Goal: Check status: Check status

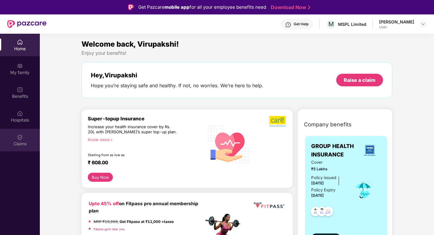
click at [13, 138] on div "Claims" at bounding box center [20, 140] width 40 height 23
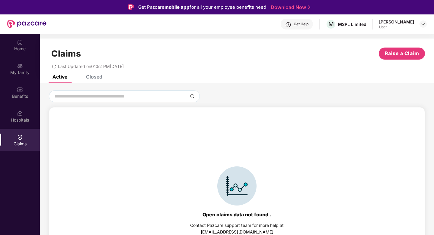
scroll to position [13, 0]
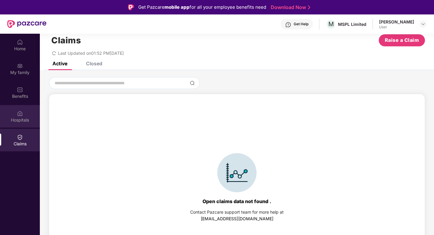
click at [18, 121] on div "Hospitals" at bounding box center [20, 120] width 40 height 6
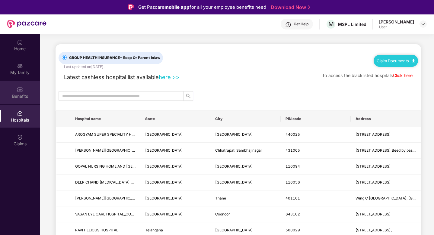
click at [13, 94] on div "Benefits" at bounding box center [20, 96] width 40 height 6
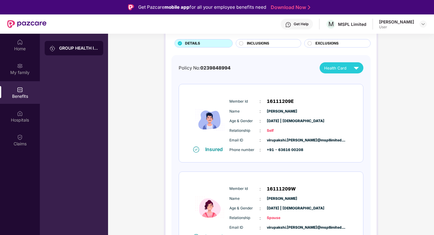
click at [262, 42] on span "INCLUSIONS" at bounding box center [258, 44] width 22 height 6
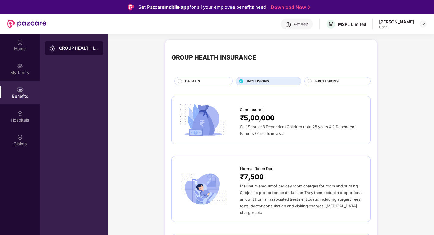
click at [319, 82] on span "EXCLUSIONS" at bounding box center [326, 82] width 23 height 6
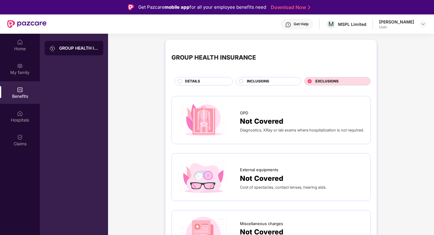
click at [310, 81] on icon at bounding box center [309, 81] width 4 height 4
click at [240, 84] on div at bounding box center [241, 82] width 5 height 6
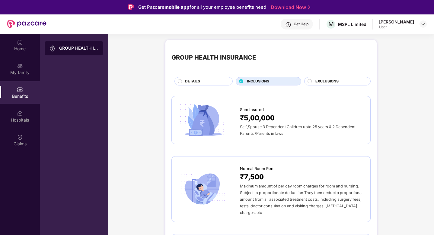
click at [311, 82] on div at bounding box center [309, 82] width 5 height 6
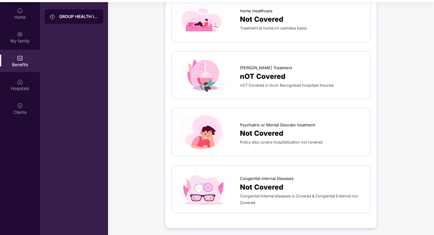
scroll to position [34, 0]
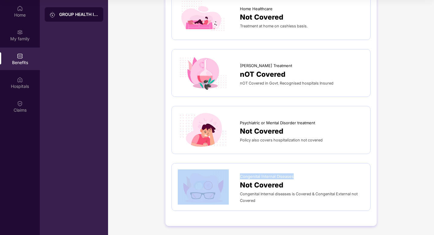
drag, startPoint x: 238, startPoint y: 175, endPoint x: 301, endPoint y: 175, distance: 63.3
click at [301, 175] on div "Congenital Internal Diseases Not Covered Congenital Internal diseases is Covere…" at bounding box center [271, 188] width 186 height 36
copy div "Congenital Internal Diseases"
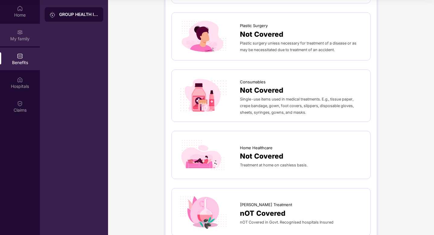
scroll to position [334, 0]
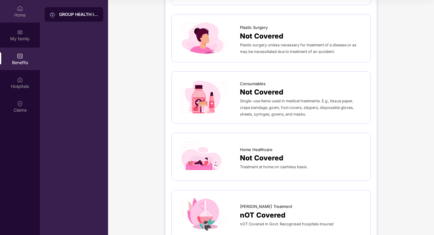
click at [27, 5] on div "Home" at bounding box center [20, 11] width 40 height 23
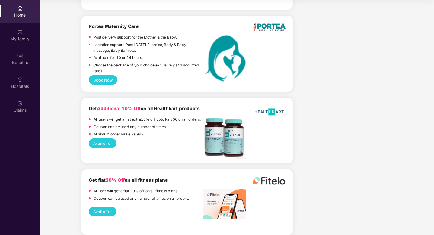
scroll to position [1294, 0]
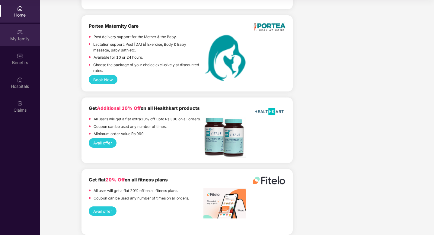
click at [6, 32] on div "My family" at bounding box center [20, 35] width 40 height 23
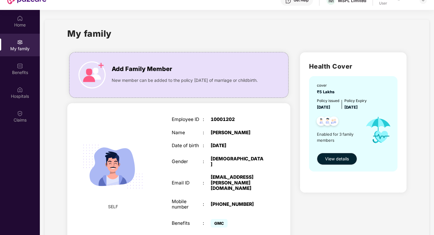
scroll to position [0, 0]
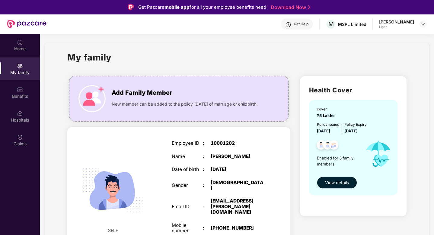
click at [347, 186] on span "View details" at bounding box center [337, 183] width 24 height 7
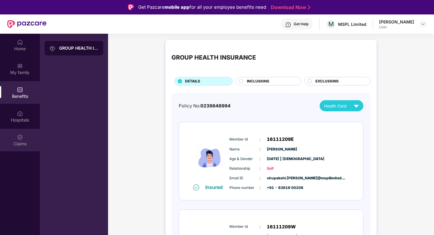
click at [26, 139] on div "Claims" at bounding box center [20, 140] width 40 height 23
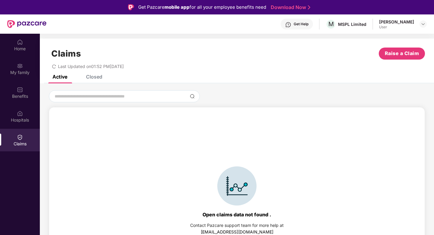
click at [99, 80] on div "Closed" at bounding box center [94, 77] width 16 height 6
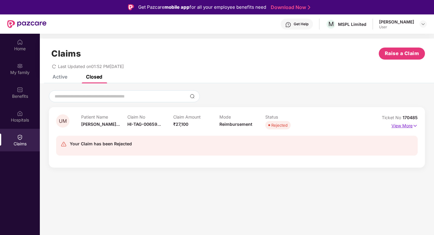
click at [415, 125] on img at bounding box center [414, 126] width 5 height 7
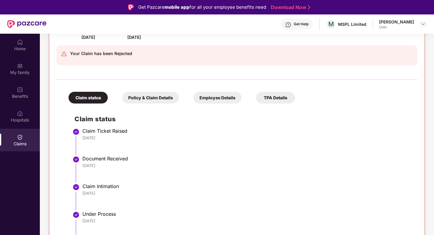
scroll to position [34, 0]
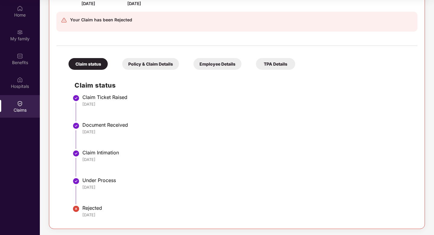
click at [157, 66] on div "Policy & Claim Details" at bounding box center [150, 64] width 57 height 12
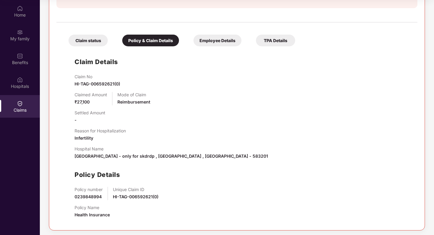
scroll to position [135, 0]
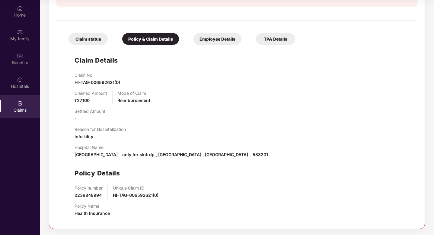
click at [227, 39] on div "Employee Details" at bounding box center [217, 39] width 48 height 12
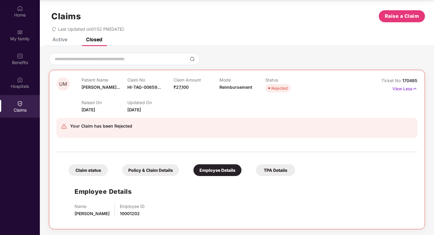
scroll to position [4, 0]
click at [283, 172] on div "TPA Details" at bounding box center [275, 170] width 39 height 12
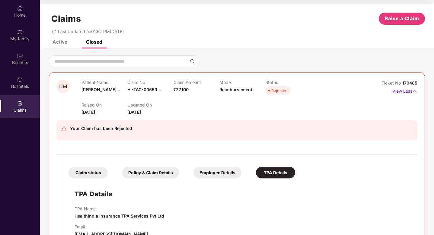
scroll to position [0, 0]
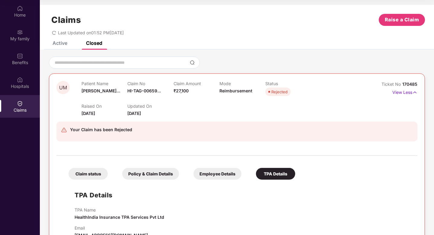
click at [282, 93] on div "Rejected" at bounding box center [279, 92] width 16 height 6
click at [117, 135] on div at bounding box center [101, 136] width 62 height 4
click at [64, 131] on img at bounding box center [64, 130] width 6 height 6
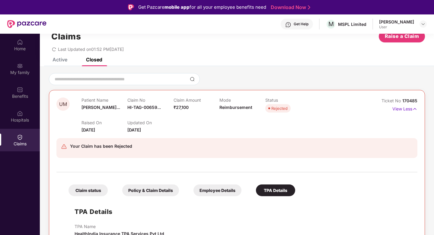
scroll to position [34, 0]
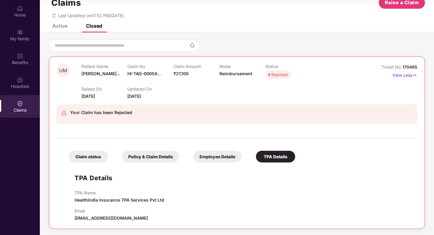
click at [89, 157] on div "Claim status" at bounding box center [87, 157] width 39 height 12
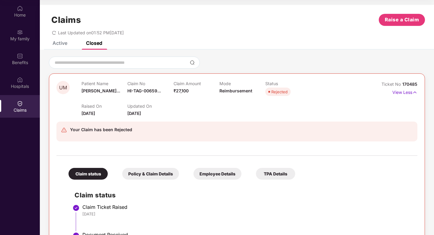
scroll to position [0, 0]
click at [401, 91] on p "View Less" at bounding box center [404, 92] width 25 height 8
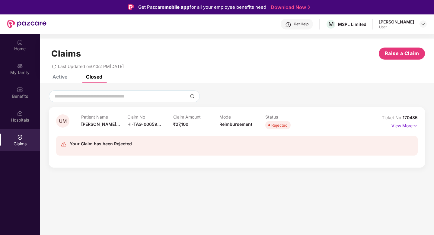
click at [303, 25] on div "Get Help" at bounding box center [300, 24] width 15 height 5
click at [414, 123] on img at bounding box center [414, 126] width 5 height 7
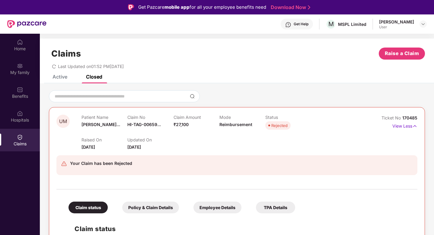
click at [298, 25] on div "Get Help" at bounding box center [300, 24] width 15 height 5
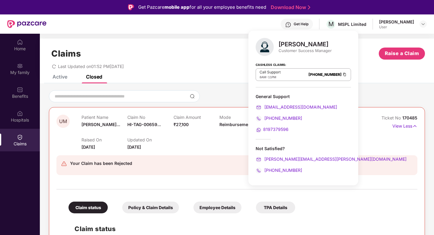
click at [209, 143] on div "Raised On [DATE] Updated On [DATE]" at bounding box center [219, 140] width 276 height 19
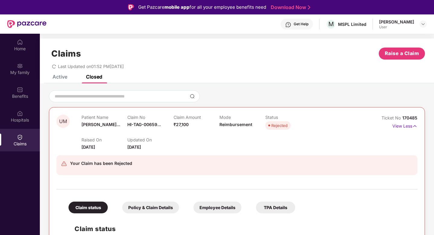
scroll to position [35, 0]
